Goal: Task Accomplishment & Management: Complete application form

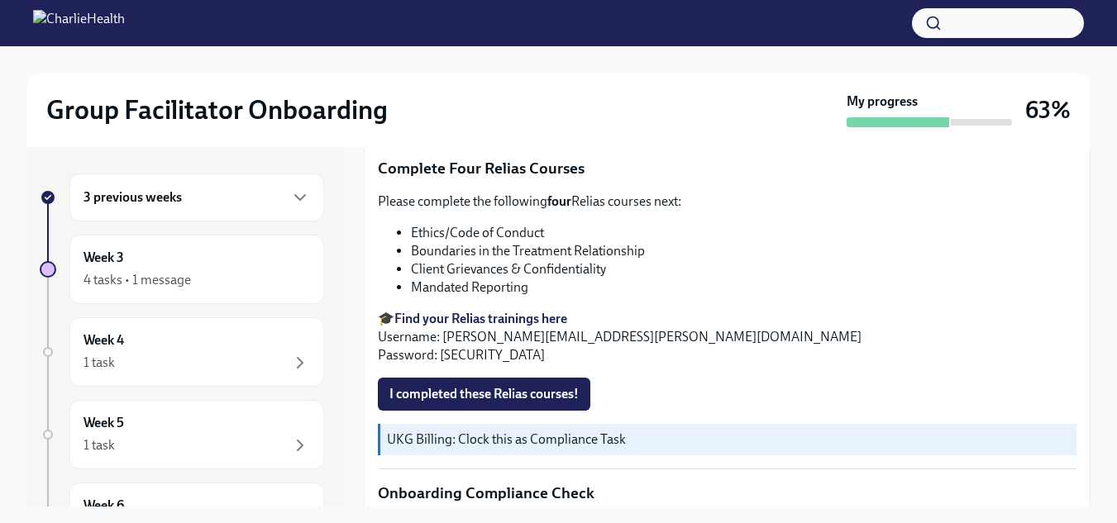
scroll to position [783, 0]
click at [521, 398] on button "I completed these Relias courses!" at bounding box center [484, 395] width 212 height 33
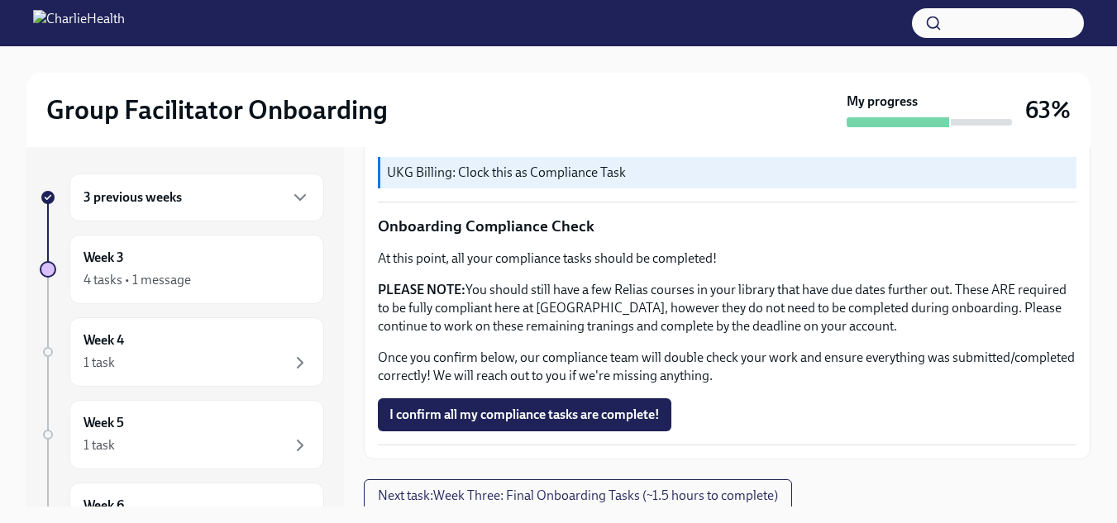
scroll to position [1064, 0]
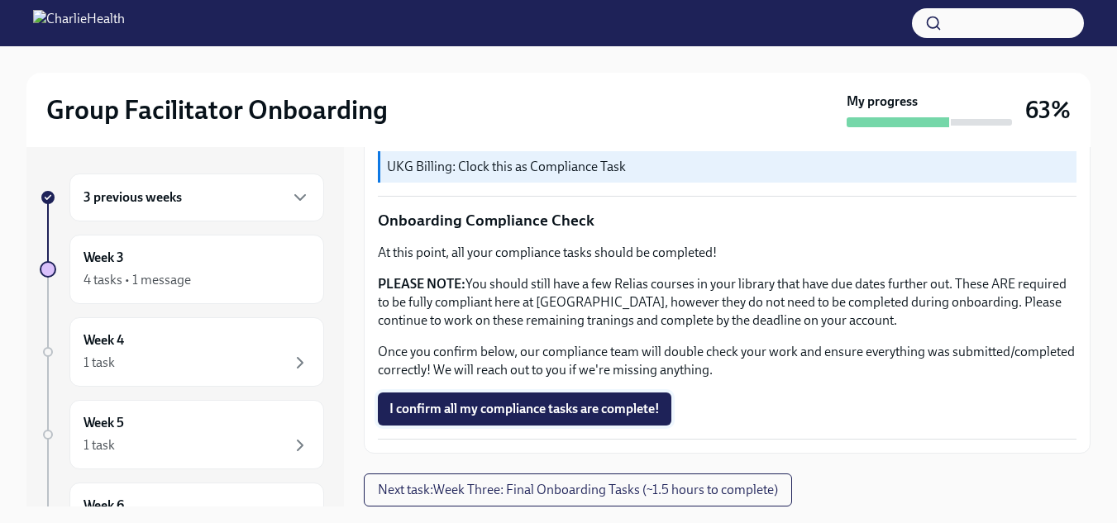
click at [554, 417] on span "I confirm all my compliance tasks are complete!" at bounding box center [524, 409] width 270 height 17
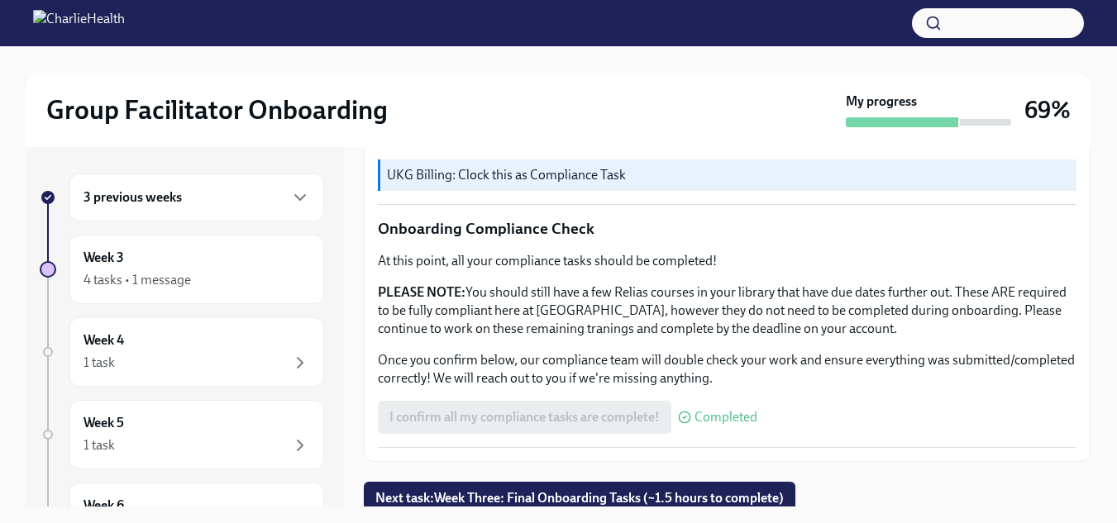
scroll to position [30, 0]
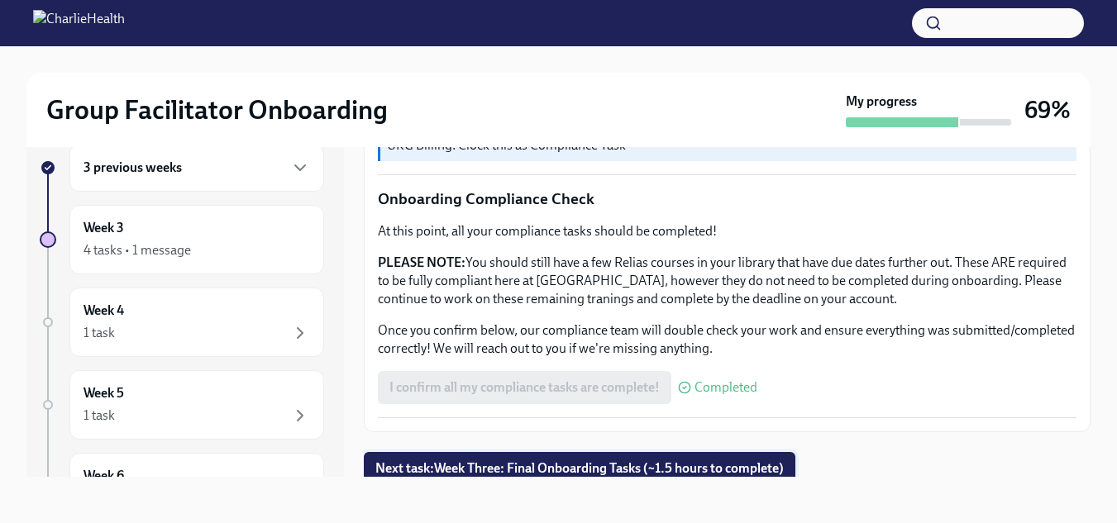
click at [682, 452] on button "Next task : Week Three: Final Onboarding Tasks (~1.5 hours to complete)" at bounding box center [579, 468] width 431 height 33
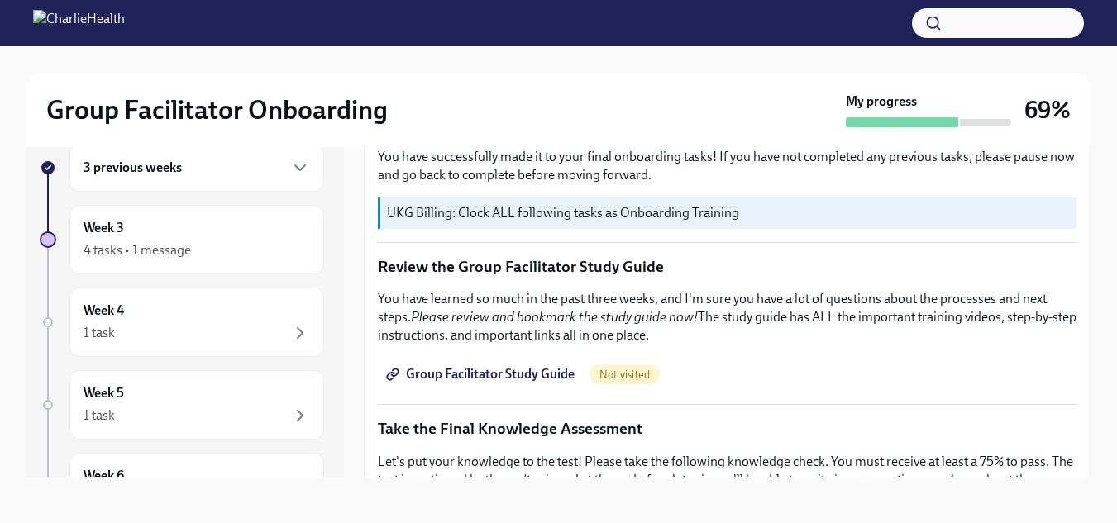
scroll to position [674, 0]
click at [522, 357] on link "Group Facilitator Study Guide" at bounding box center [482, 373] width 208 height 33
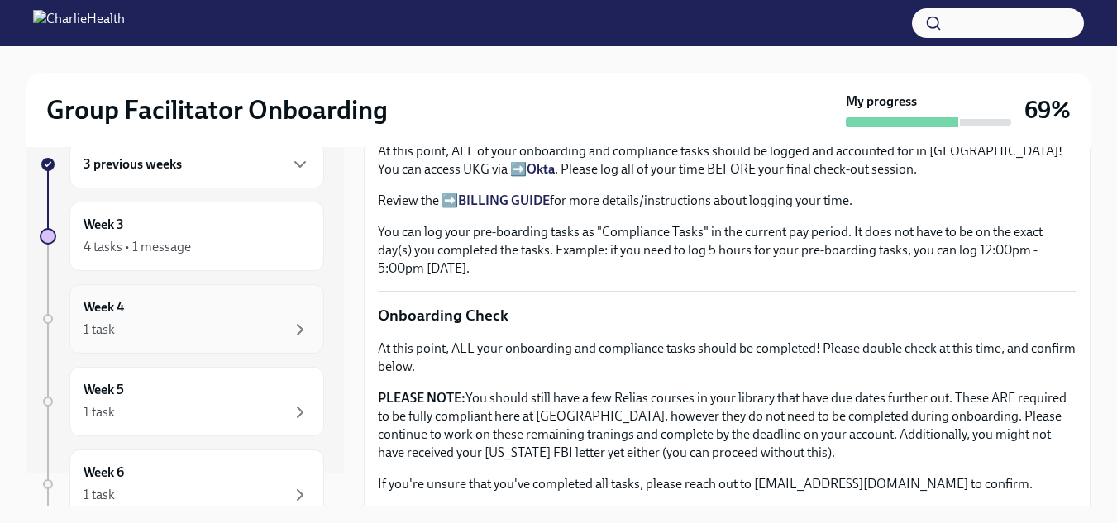
scroll to position [0, 0]
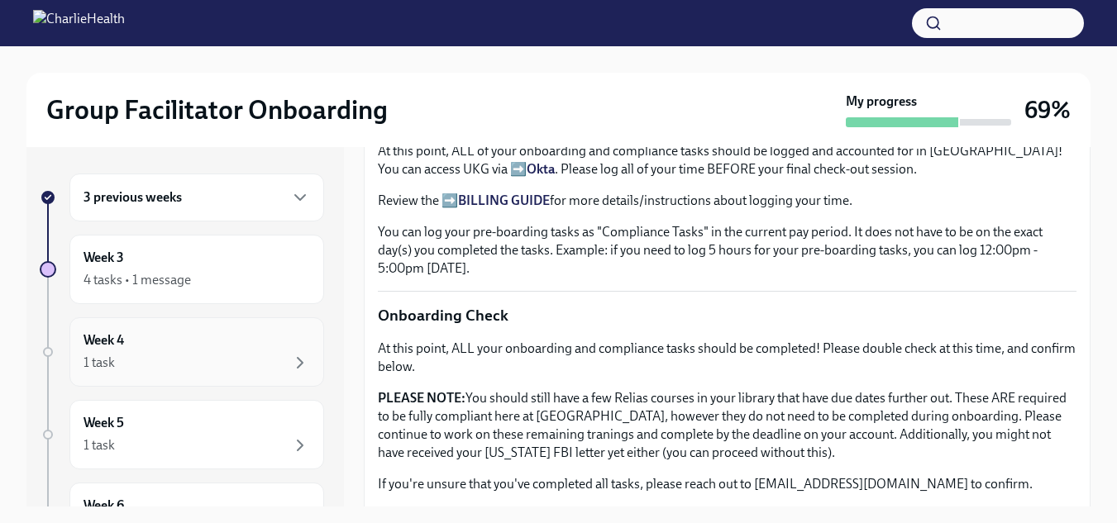
click at [285, 329] on div "Week 4 1 task" at bounding box center [196, 351] width 255 height 69
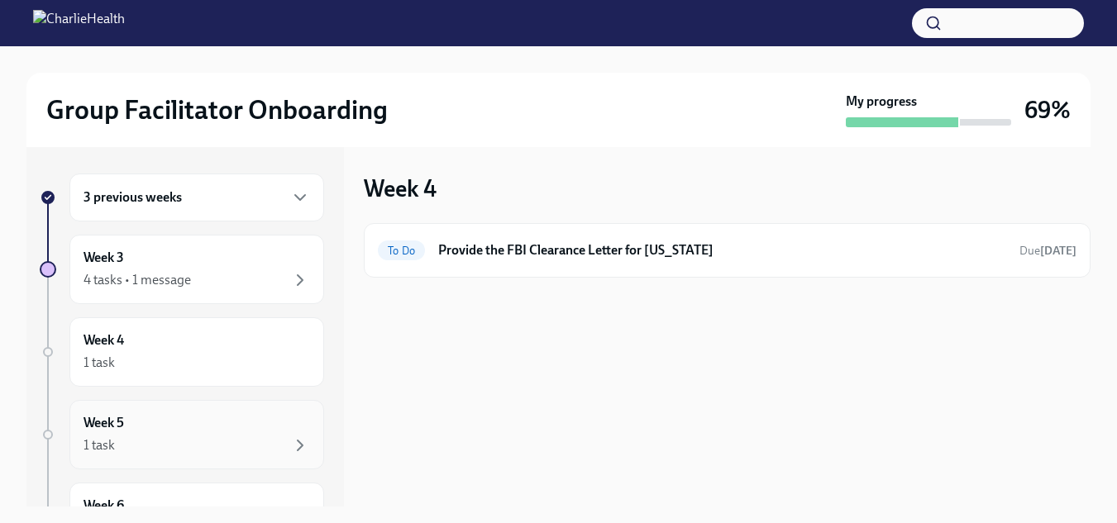
click at [202, 446] on div "1 task" at bounding box center [196, 446] width 226 height 20
click at [207, 366] on div "1 task" at bounding box center [196, 363] width 226 height 20
click at [204, 448] on div "1 task" at bounding box center [196, 446] width 226 height 20
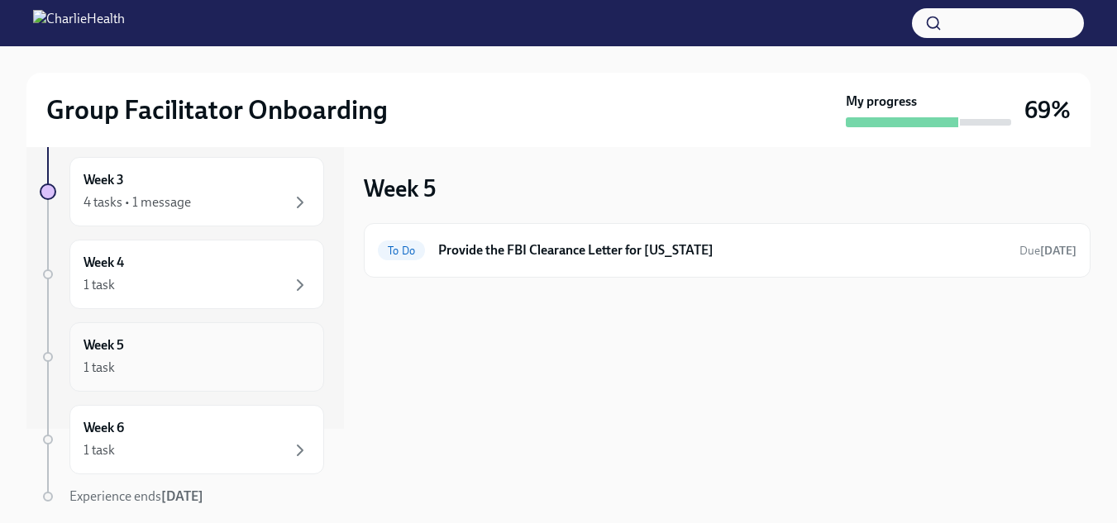
scroll to position [117, 0]
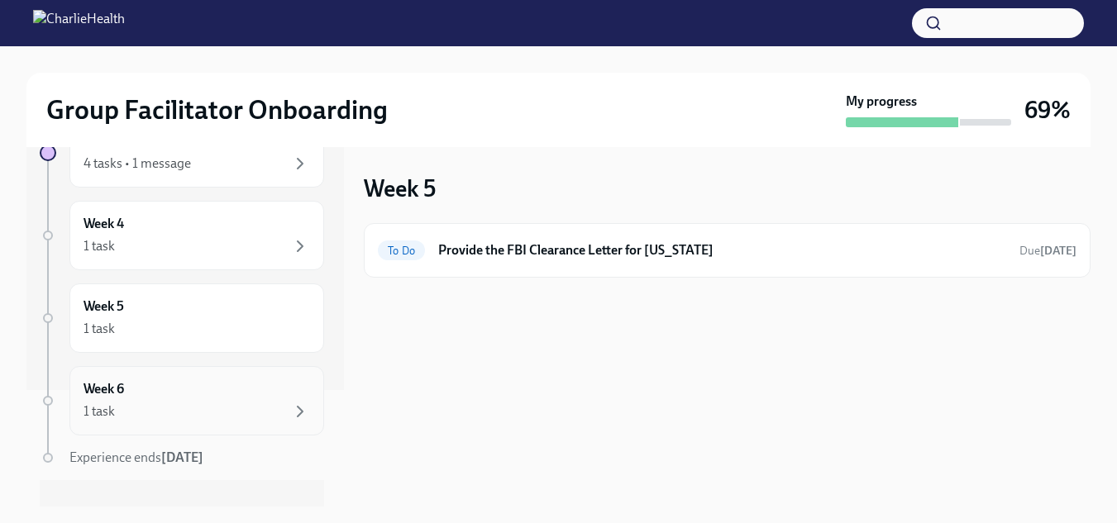
click at [199, 425] on div "Week 6 1 task" at bounding box center [196, 400] width 255 height 69
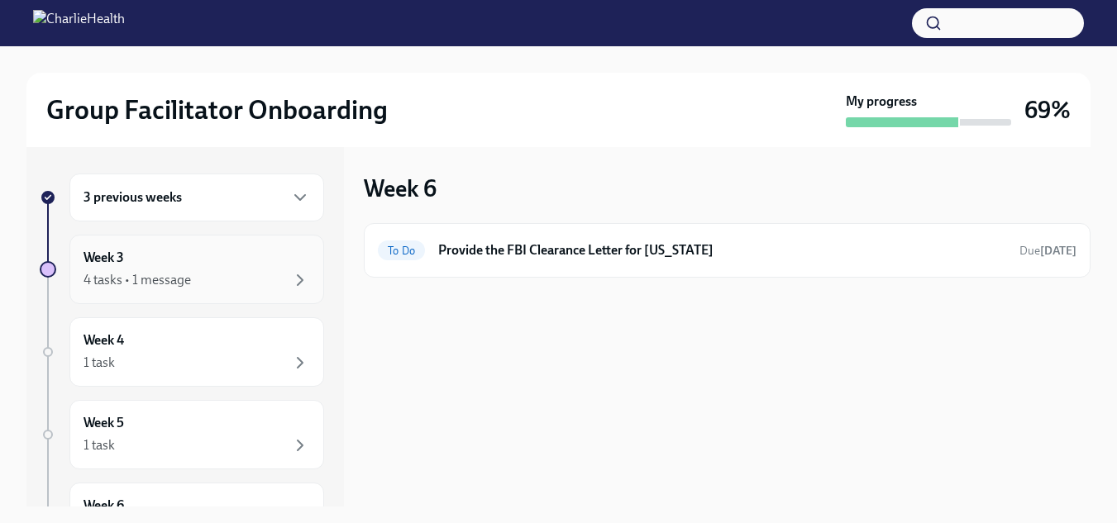
click at [207, 287] on div "4 tasks • 1 message" at bounding box center [196, 280] width 226 height 20
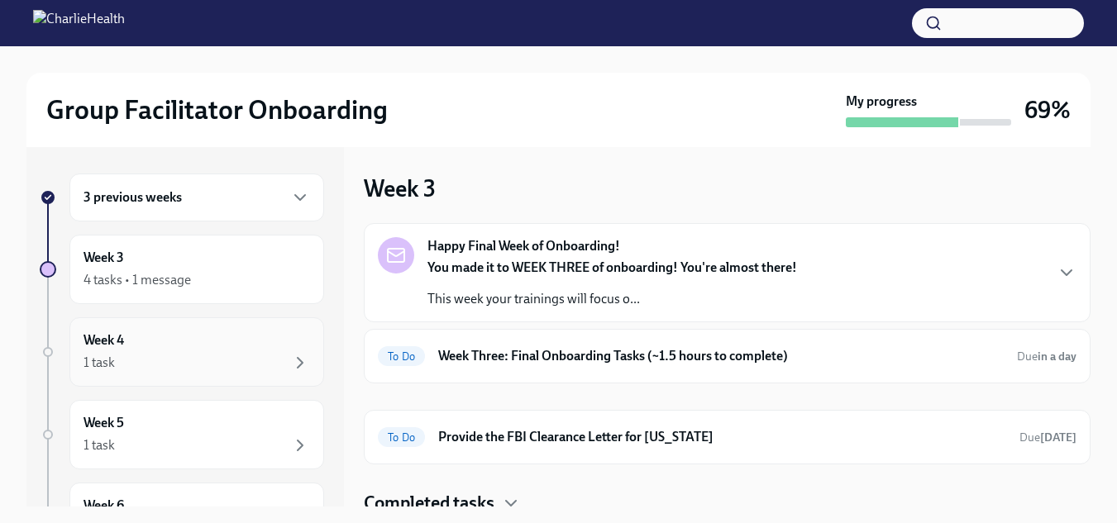
click at [207, 333] on div "Week 4 1 task" at bounding box center [196, 351] width 226 height 41
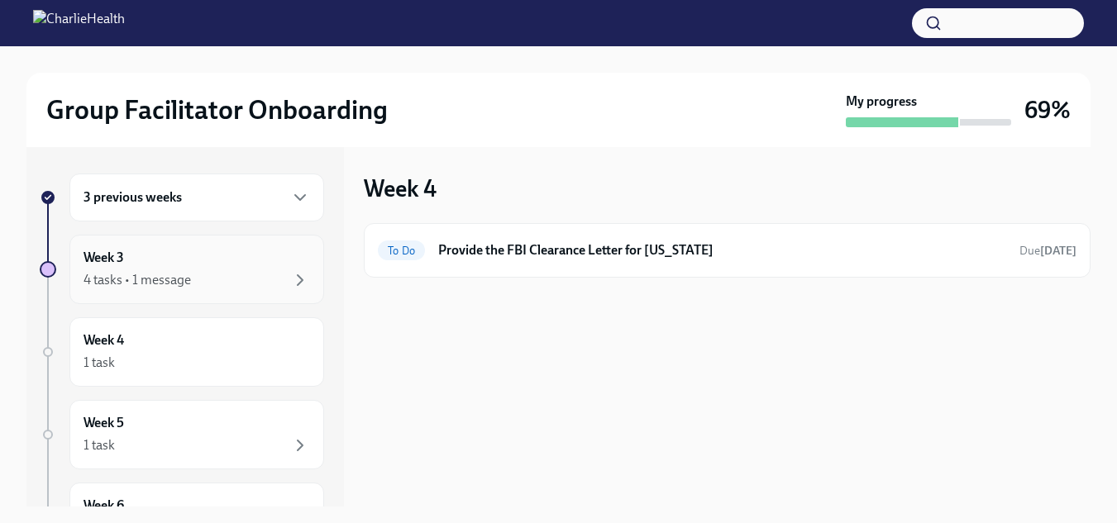
click at [201, 269] on div "Week 3 4 tasks • 1 message" at bounding box center [196, 269] width 226 height 41
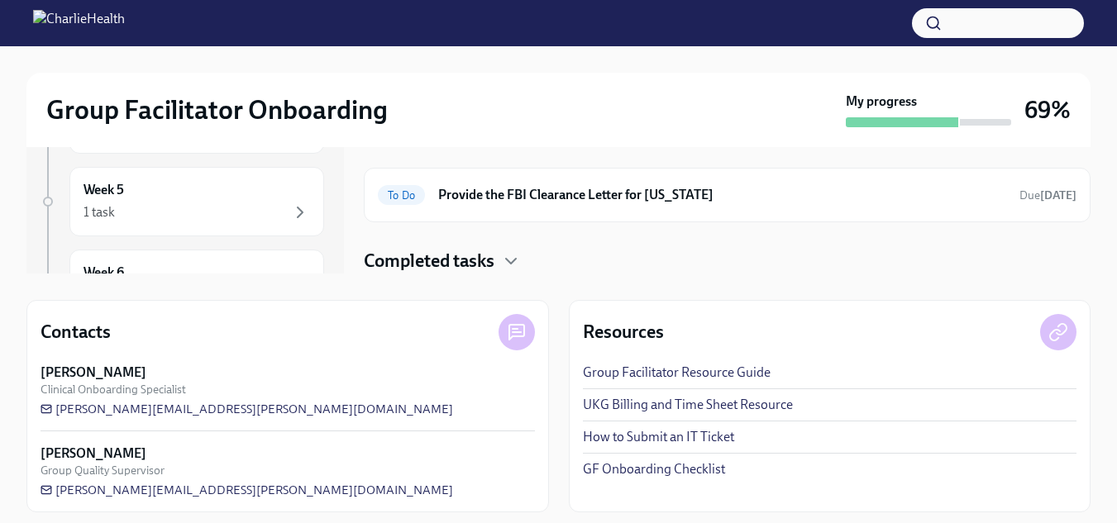
scroll to position [242, 0]
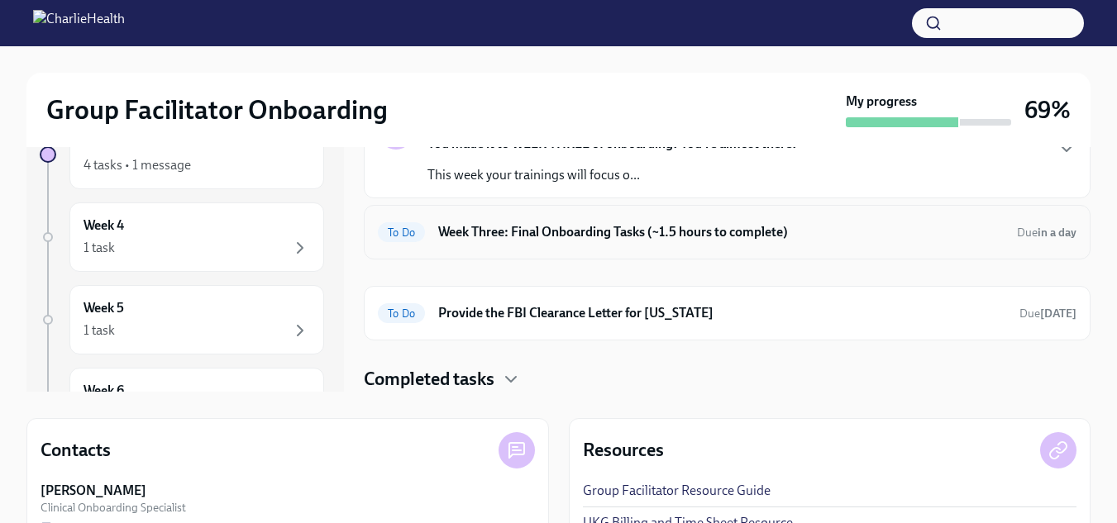
scroll to position [116, 0]
click at [730, 240] on div "To Do Week Three: Final Onboarding Tasks (~1.5 hours to complete) Due in a day" at bounding box center [727, 231] width 698 height 26
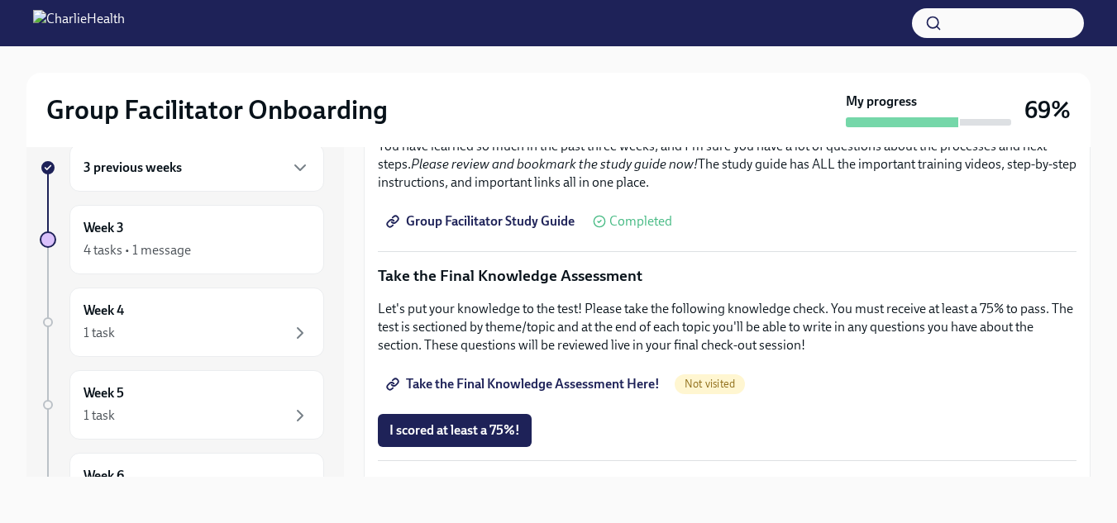
scroll to position [825, 0]
